Goal: Navigation & Orientation: Find specific page/section

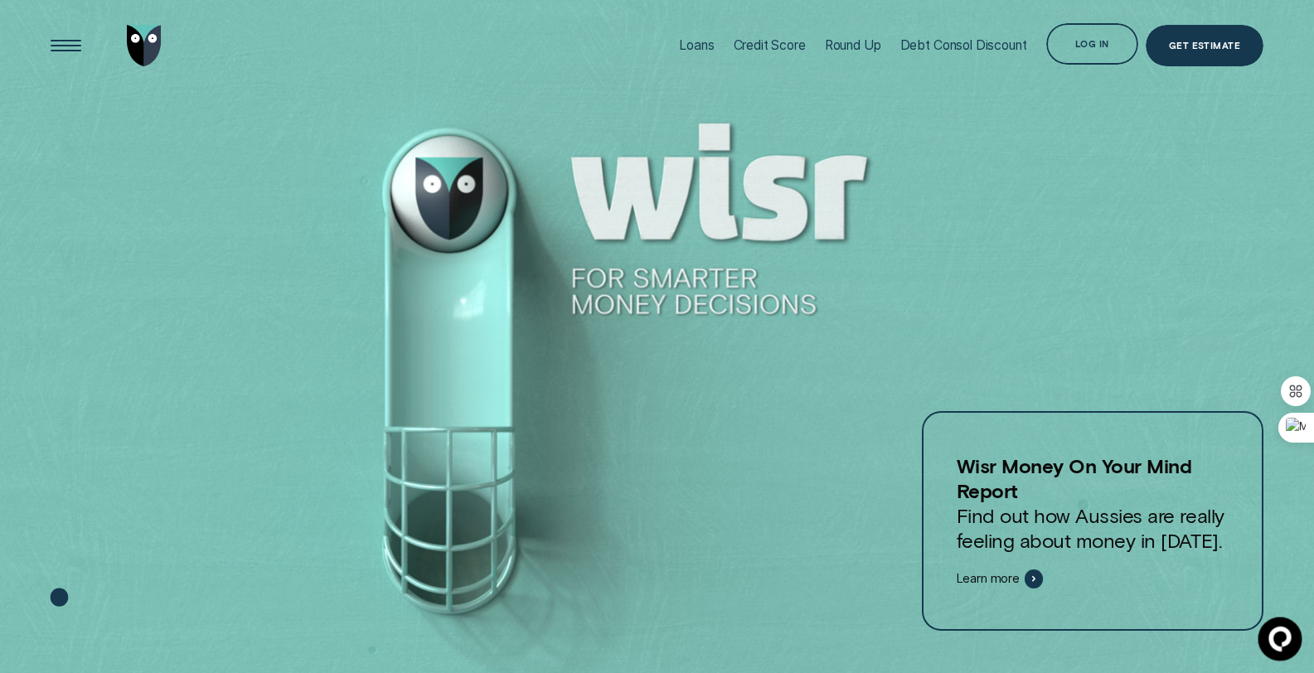
click at [1278, 648] on circle at bounding box center [1278, 637] width 40 height 40
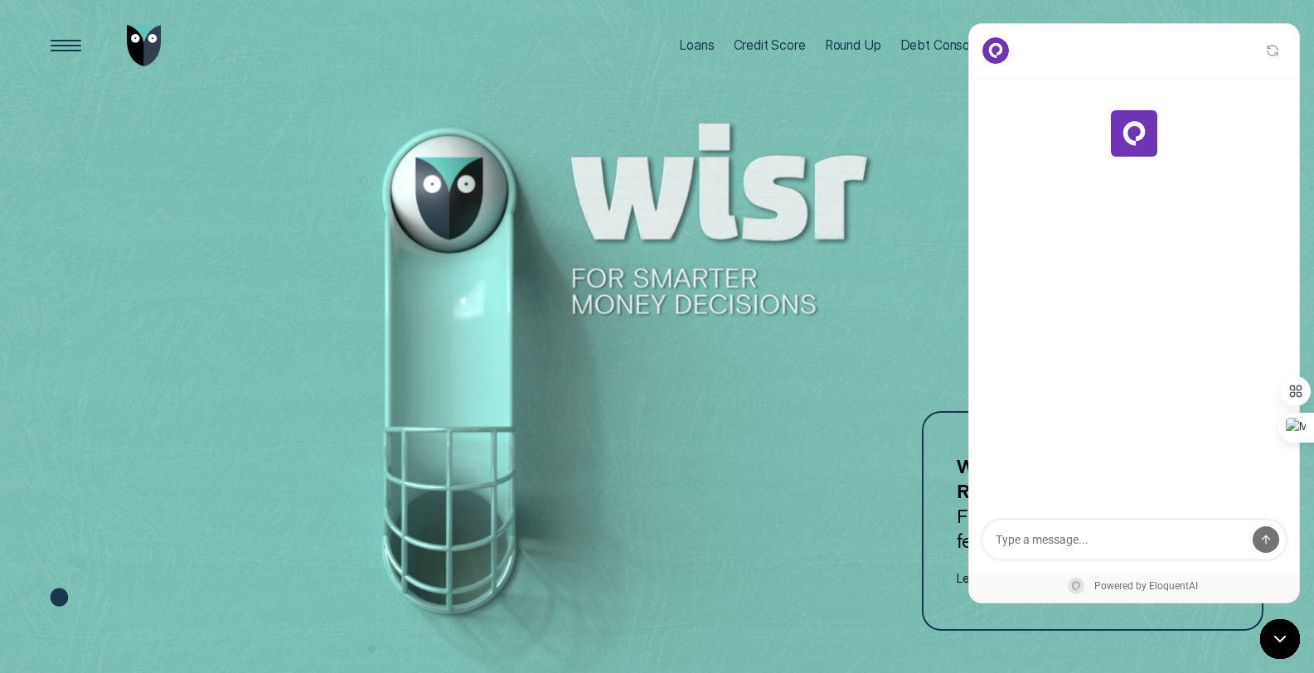
click at [887, 110] on div at bounding box center [657, 337] width 1314 height 674
click at [1284, 637] on icon at bounding box center [1278, 637] width 20 height 20
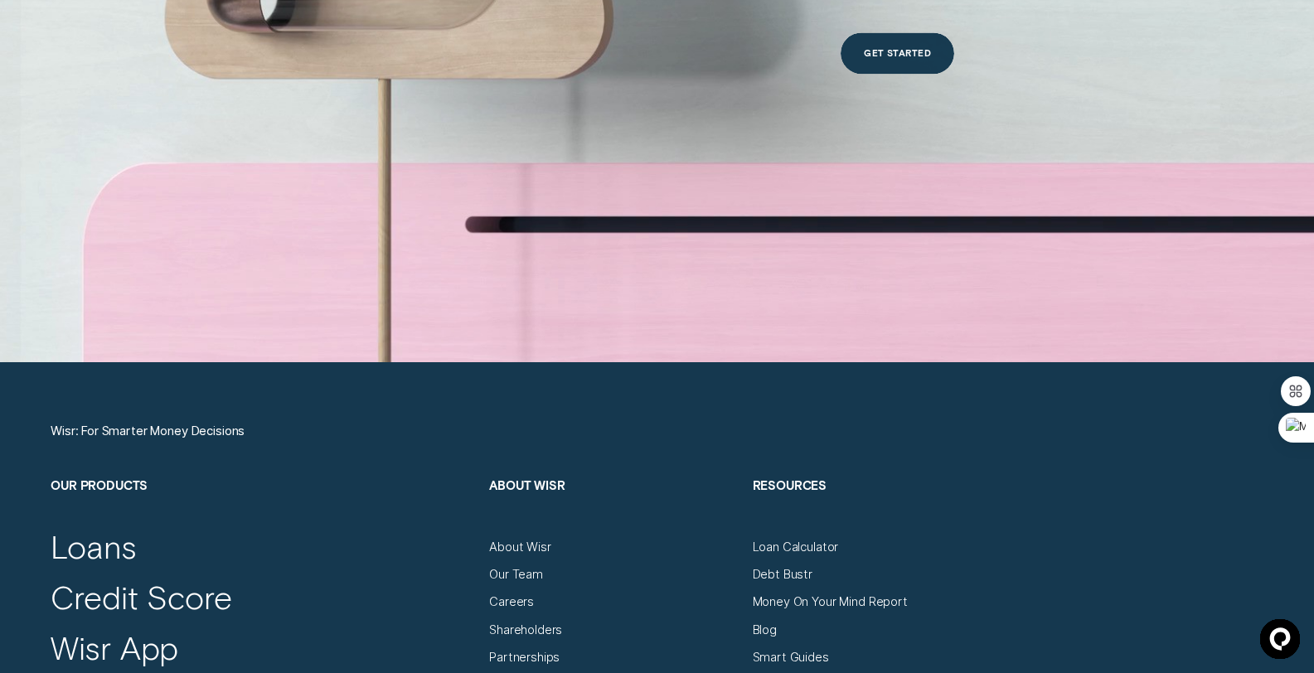
scroll to position [5785, 0]
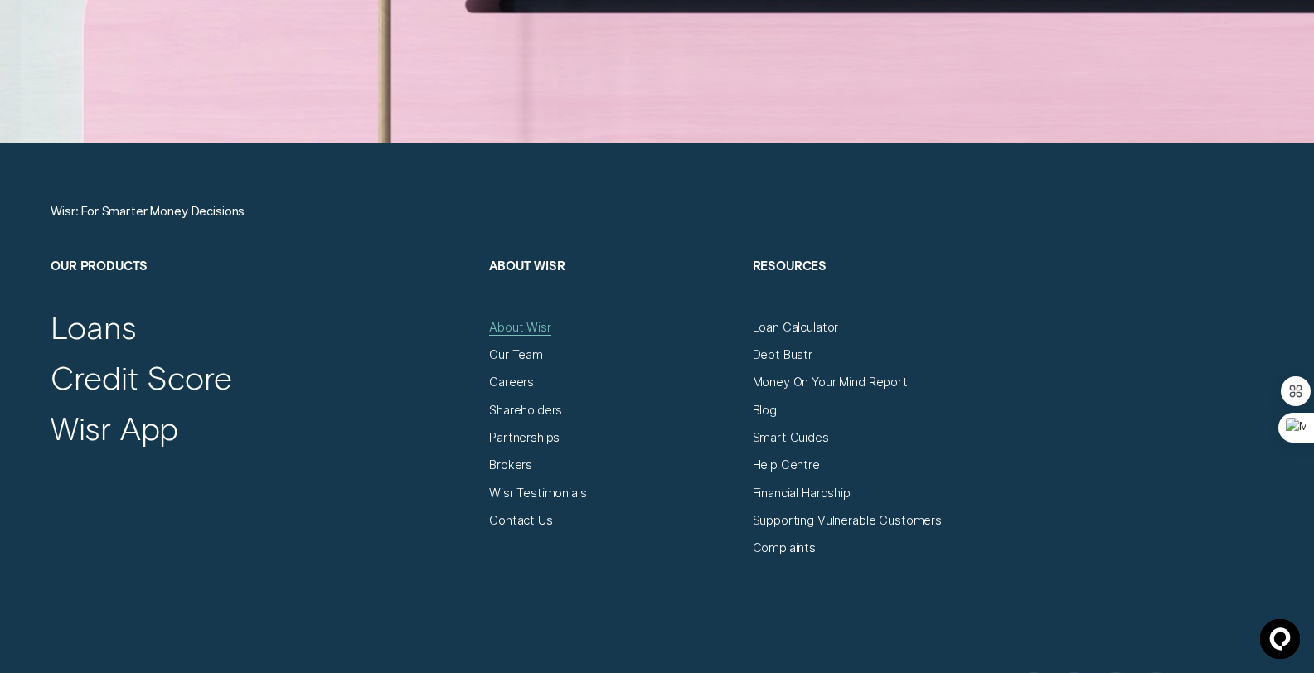
click at [502, 325] on div "About Wisr" at bounding box center [520, 328] width 62 height 16
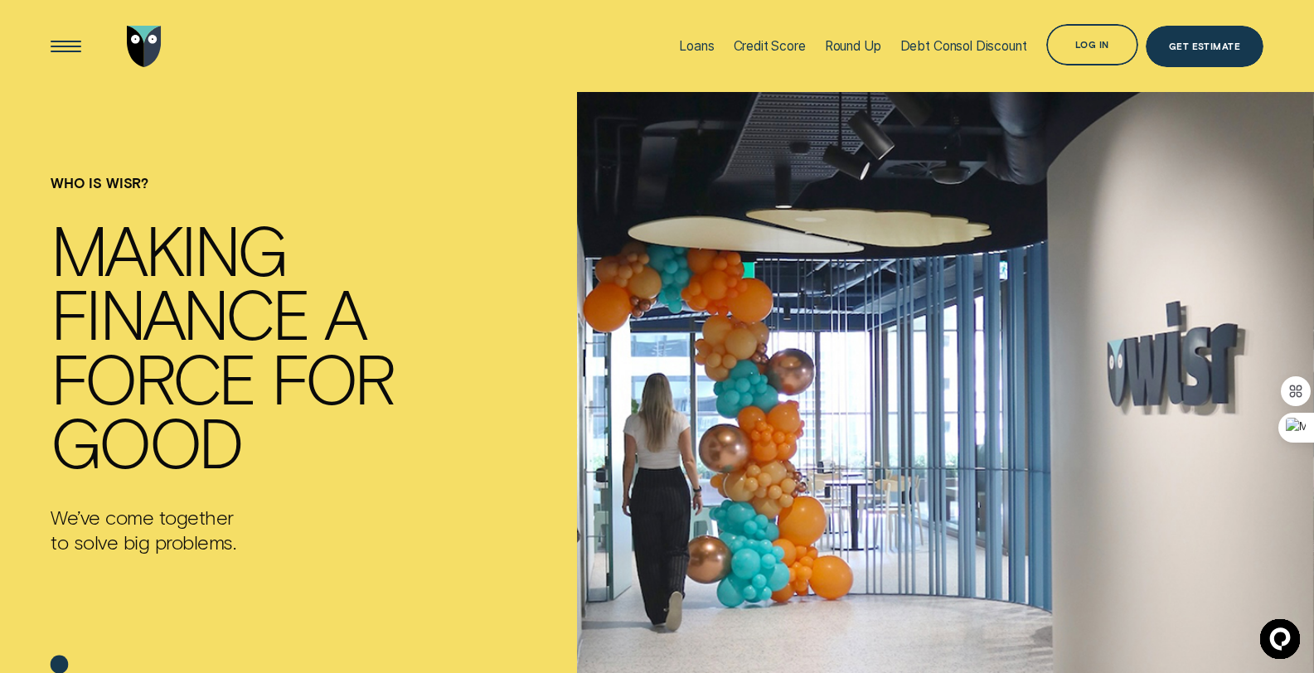
click at [148, 42] on img "Go to home page" at bounding box center [144, 46] width 35 height 41
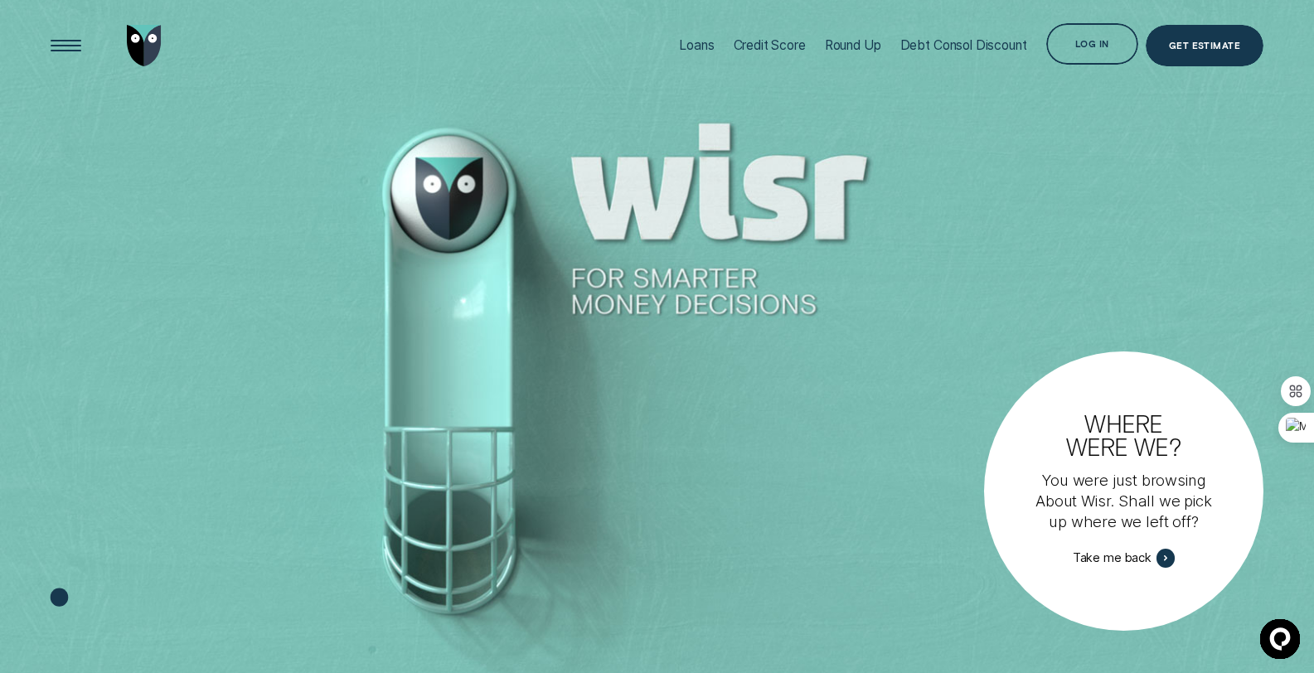
click at [139, 44] on img "Go to home page" at bounding box center [144, 45] width 35 height 41
click at [61, 40] on div "Open Menu" at bounding box center [65, 46] width 59 height 59
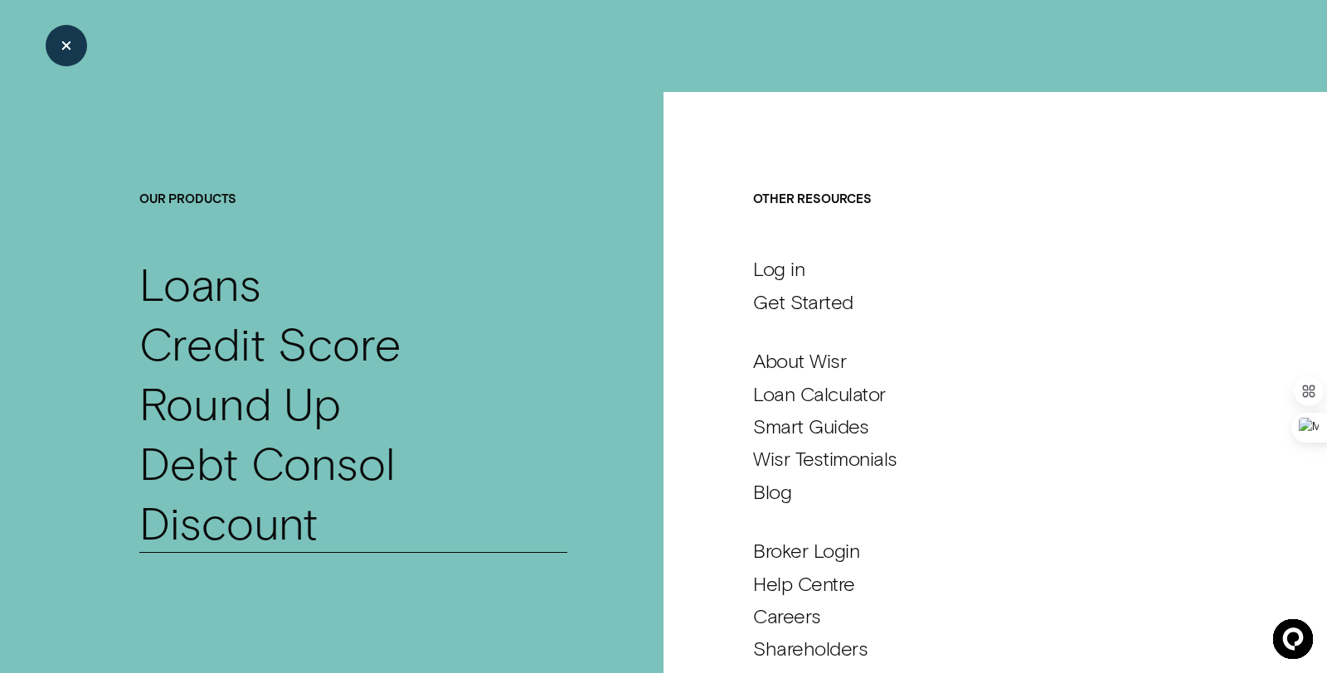
click at [289, 461] on div "Debt Consol Discount" at bounding box center [353, 491] width 428 height 119
